Goal: Contribute content: Contribute content

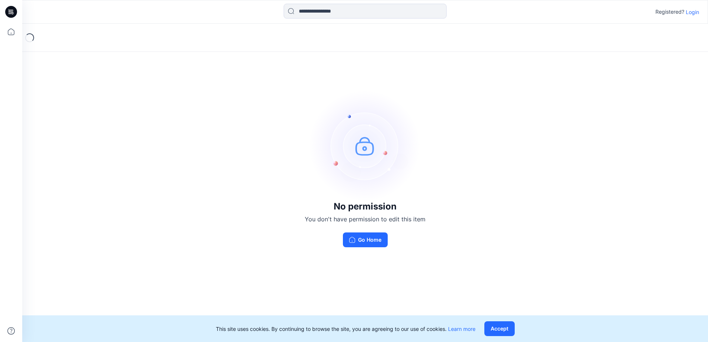
click at [691, 13] on p "Login" at bounding box center [692, 12] width 13 height 8
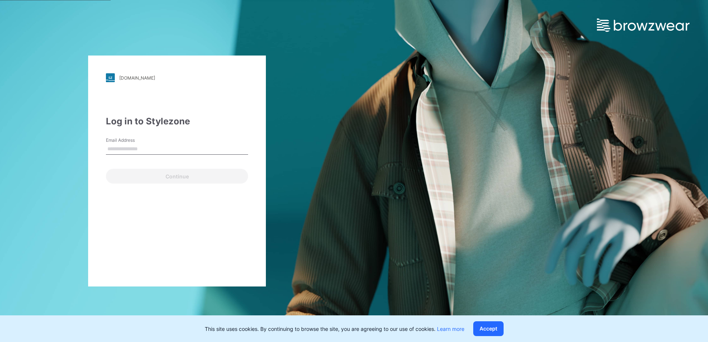
click at [121, 151] on input "Email Address" at bounding box center [177, 149] width 142 height 11
type input "**********"
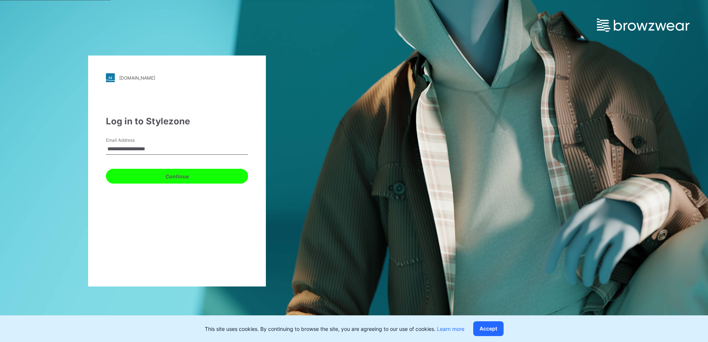
click at [197, 177] on button "Continue" at bounding box center [177, 176] width 142 height 15
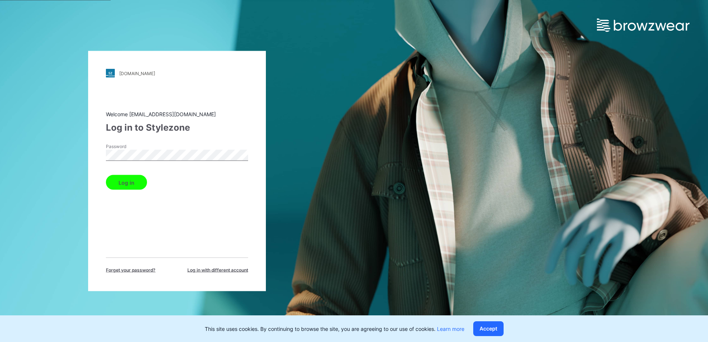
click at [134, 184] on button "Log in" at bounding box center [126, 182] width 41 height 15
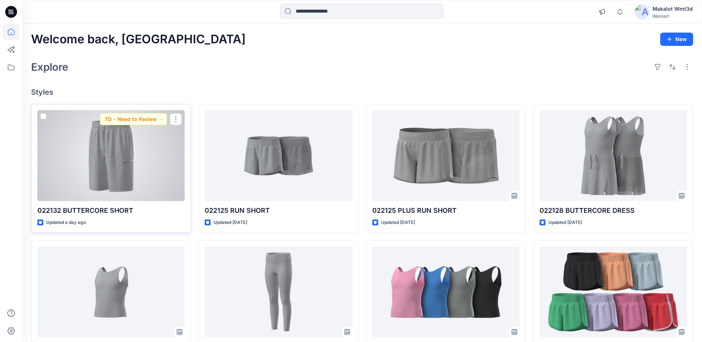
click at [133, 138] on div at bounding box center [110, 155] width 147 height 91
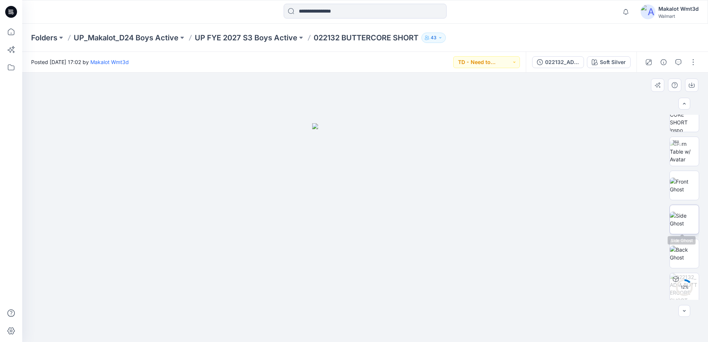
scroll to position [49, 0]
click at [695, 61] on button "button" at bounding box center [693, 62] width 12 height 12
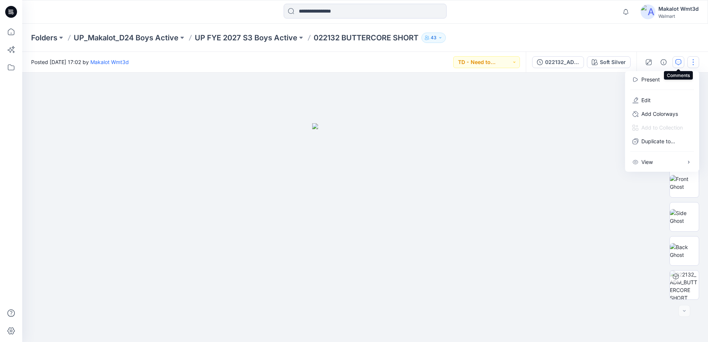
click at [675, 62] on button "button" at bounding box center [678, 62] width 12 height 12
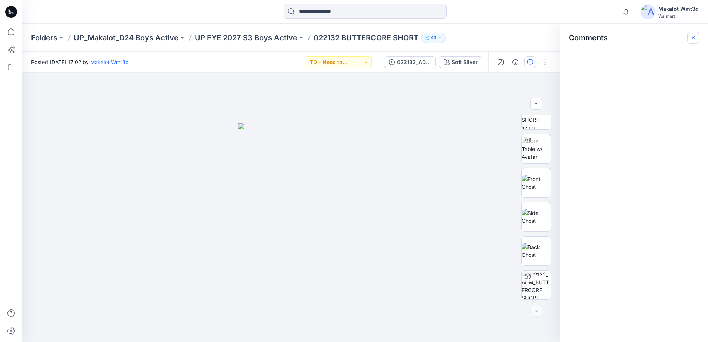
click at [693, 36] on icon "button" at bounding box center [693, 38] width 6 height 6
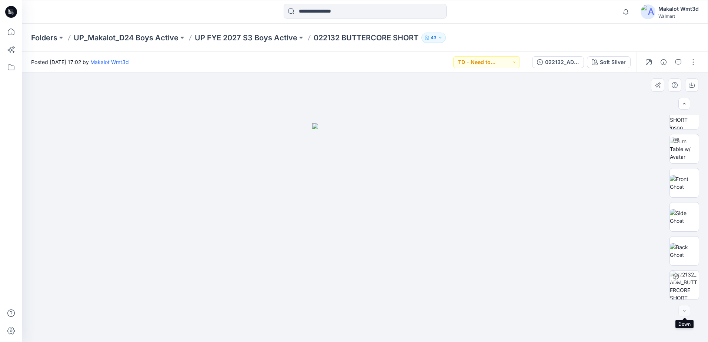
click at [684, 309] on div at bounding box center [684, 311] width 12 height 12
click at [684, 310] on div at bounding box center [684, 311] width 12 height 12
click at [683, 104] on icon "button" at bounding box center [684, 104] width 6 height 6
click at [696, 60] on button "button" at bounding box center [693, 62] width 12 height 12
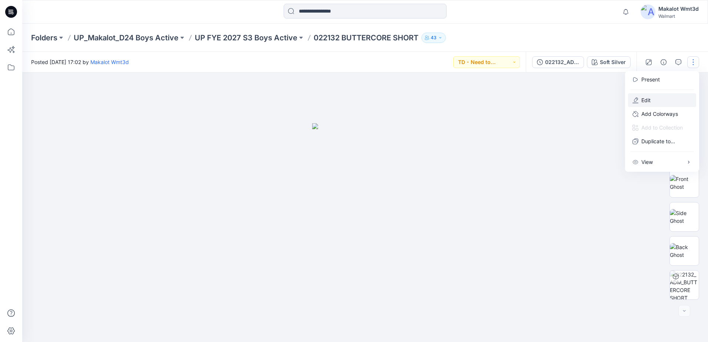
click at [647, 100] on p "Edit" at bounding box center [645, 100] width 9 height 8
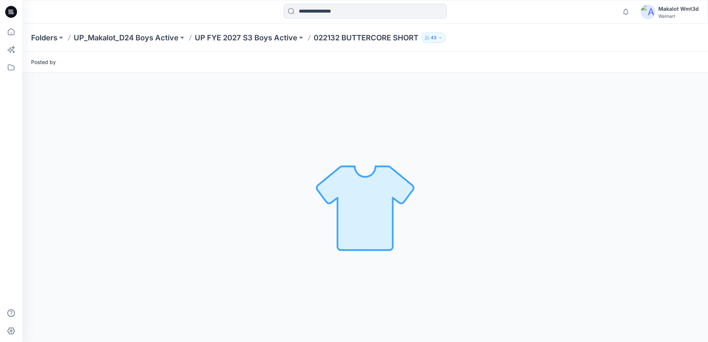
scroll to position [0, 0]
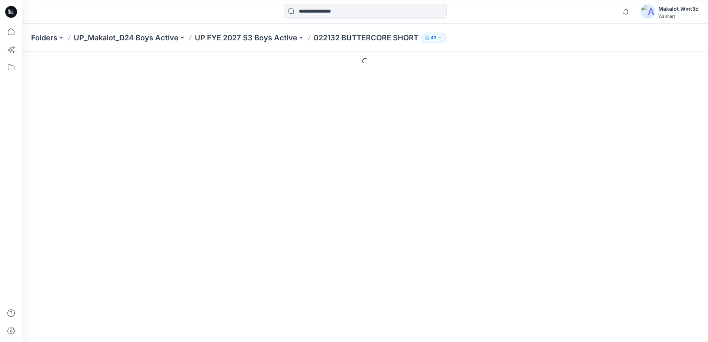
click at [455, 224] on h4 "Cover Image" at bounding box center [402, 227] width 588 height 7
click at [361, 156] on div at bounding box center [426, 170] width 540 height 36
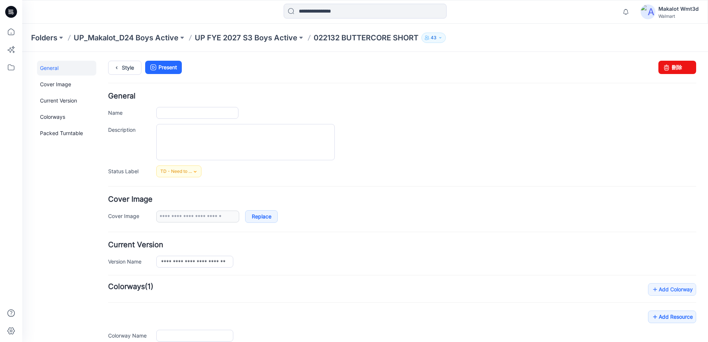
type input "**********"
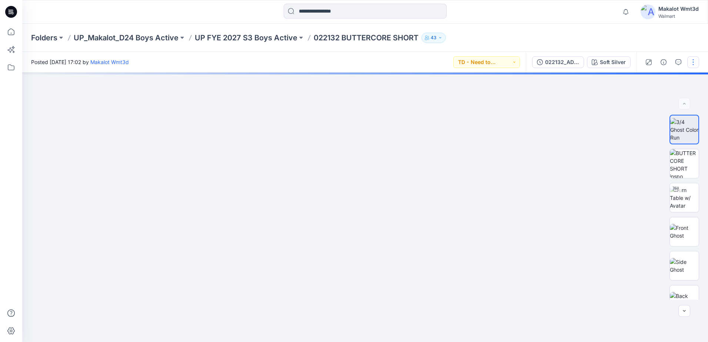
click at [693, 64] on button "button" at bounding box center [693, 62] width 12 height 12
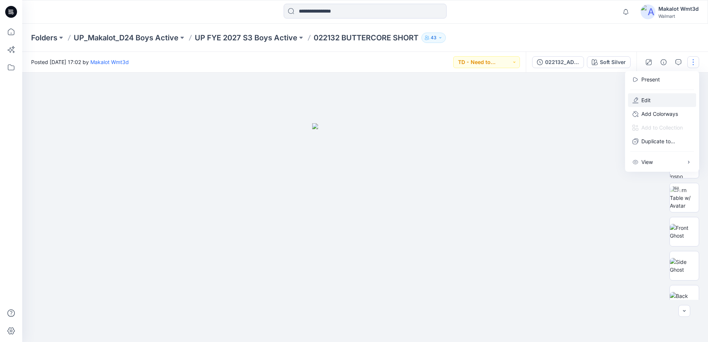
click at [650, 99] on p "Edit" at bounding box center [645, 100] width 9 height 8
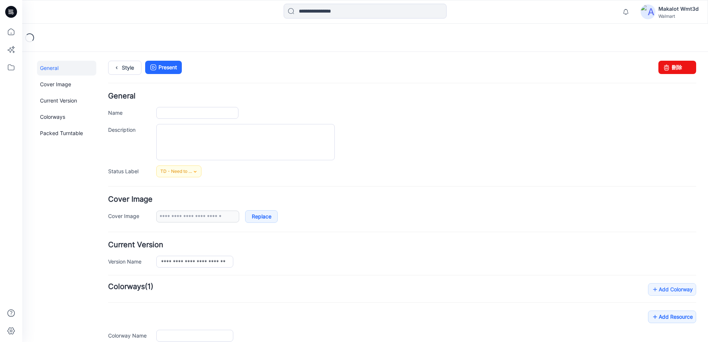
type input "**********"
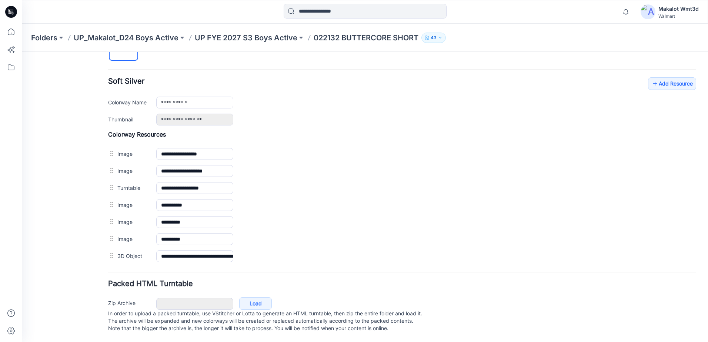
scroll to position [278, 0]
click at [663, 77] on link "Add Resource" at bounding box center [672, 83] width 48 height 13
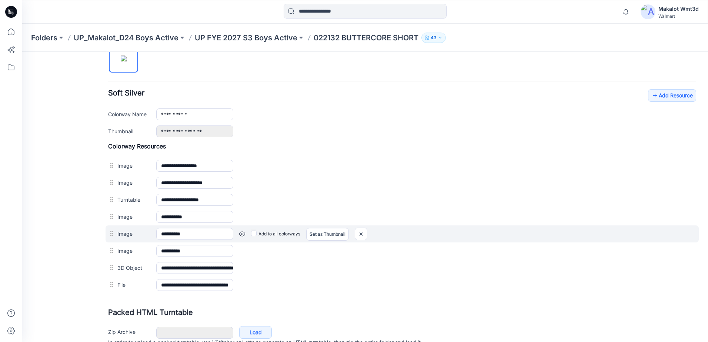
scroll to position [295, 0]
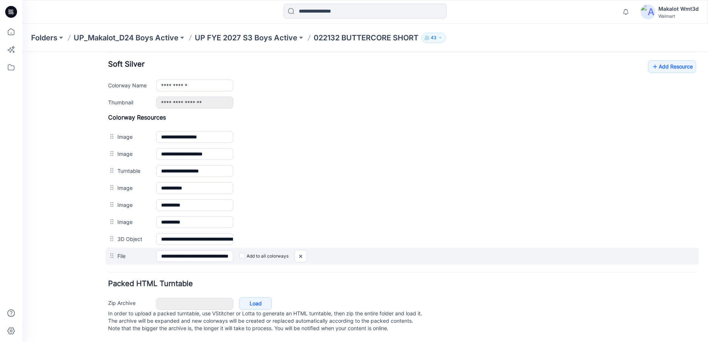
click at [22, 52] on label "Add to all colorways" at bounding box center [22, 52] width 0 height 0
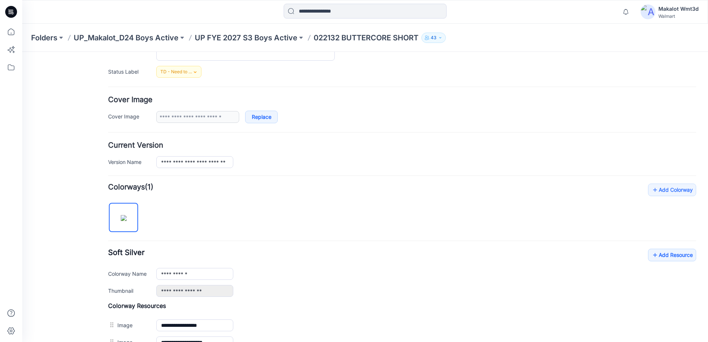
scroll to position [0, 0]
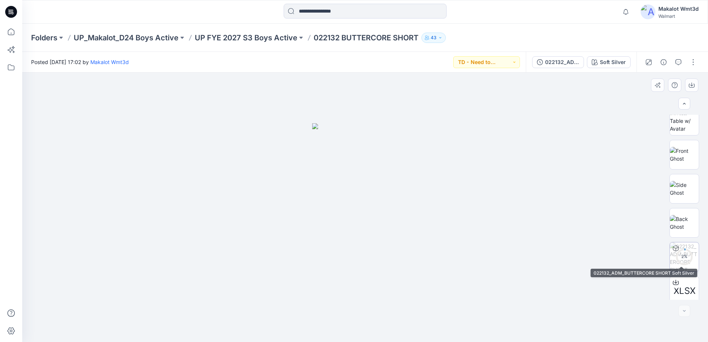
scroll to position [83, 0]
